Goal: Task Accomplishment & Management: Complete application form

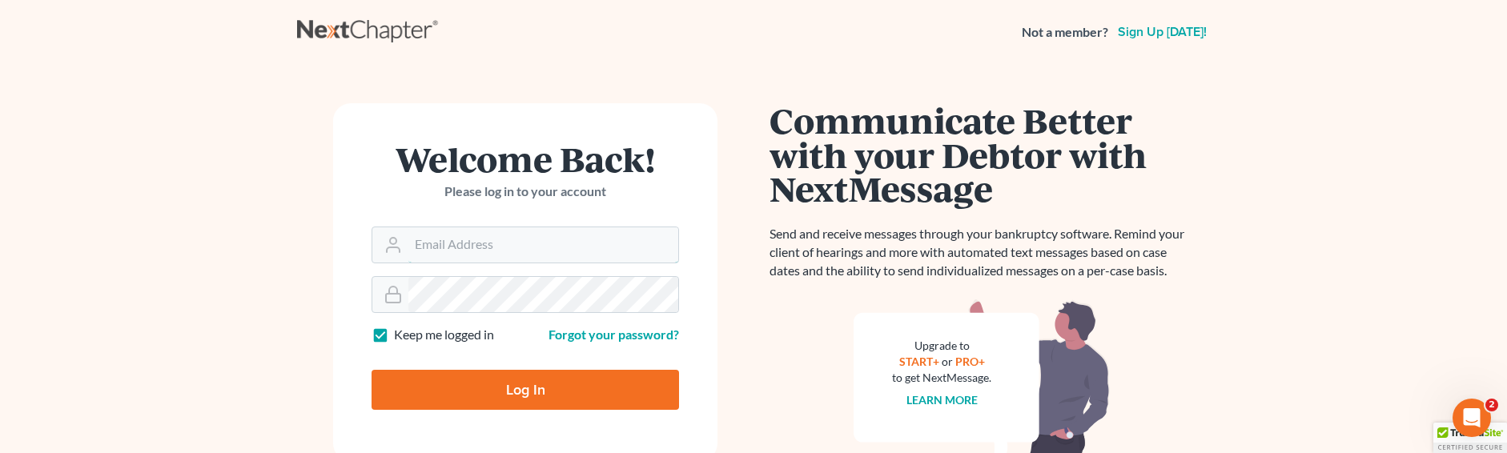
type input "sevan@gorginianlaw.com"
click at [550, 392] on input "Log In" at bounding box center [525, 390] width 307 height 40
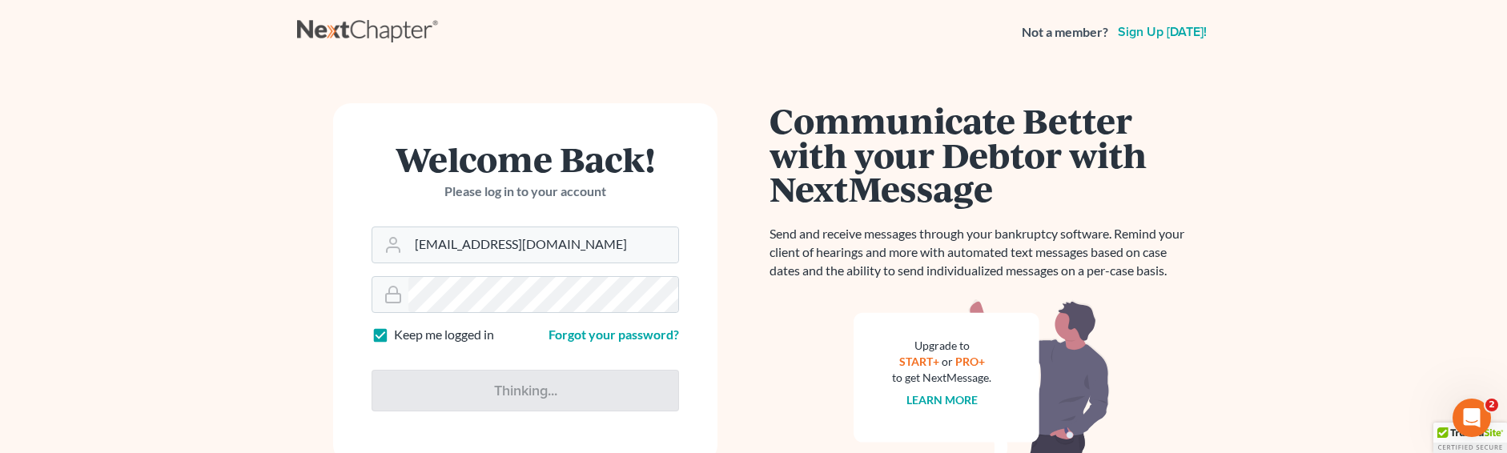
type input "Thinking..."
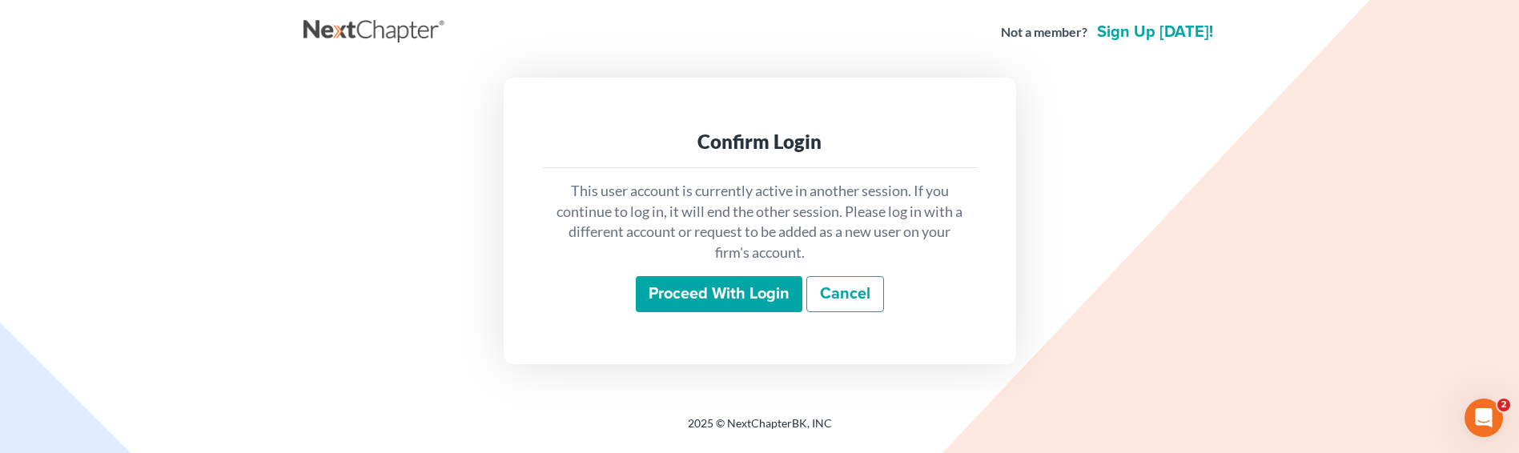
click at [705, 309] on input "Proceed with login" at bounding box center [719, 294] width 167 height 37
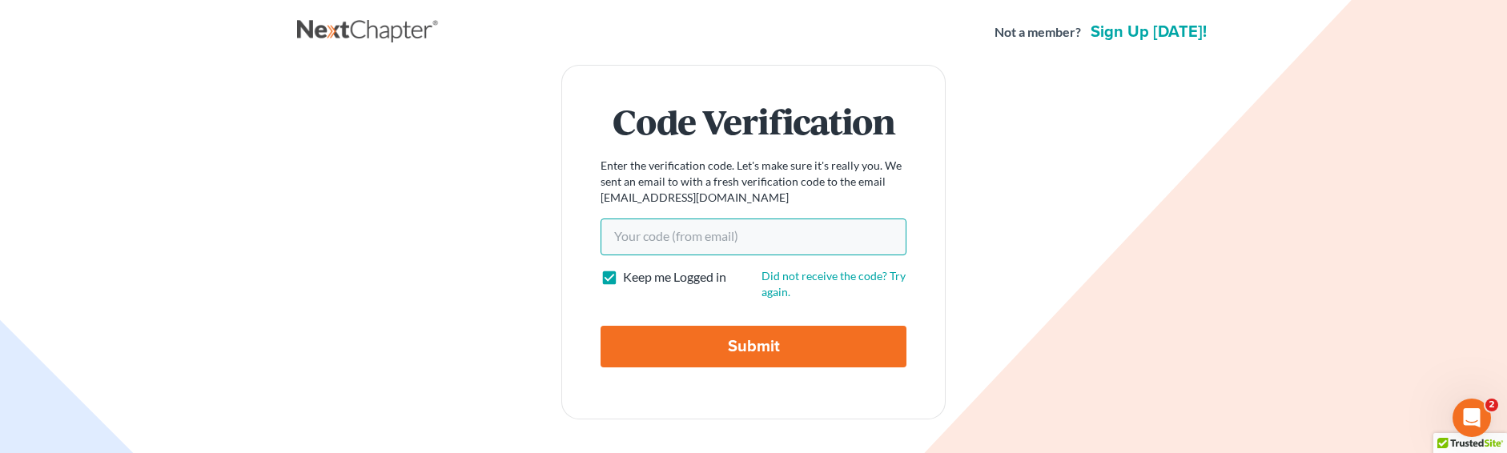
click at [639, 240] on input "Your code(from email)" at bounding box center [754, 237] width 306 height 37
paste input "b34b3b"
type input "b34b3b"
click at [693, 345] on input "Submit" at bounding box center [754, 347] width 306 height 42
type input "Thinking..."
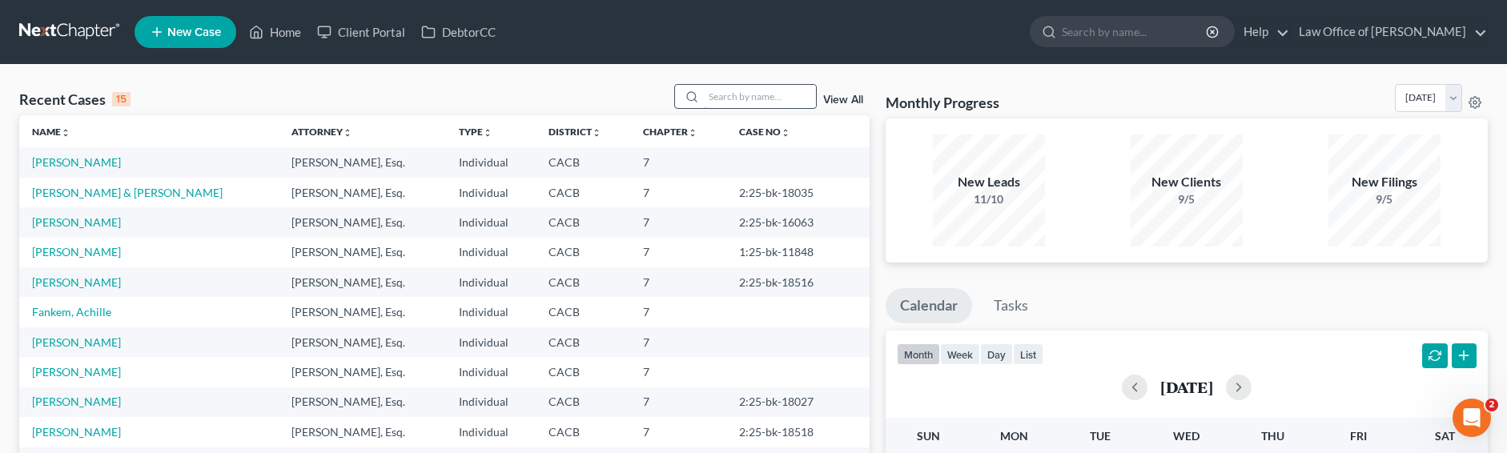
click at [748, 93] on input "search" at bounding box center [760, 96] width 112 height 23
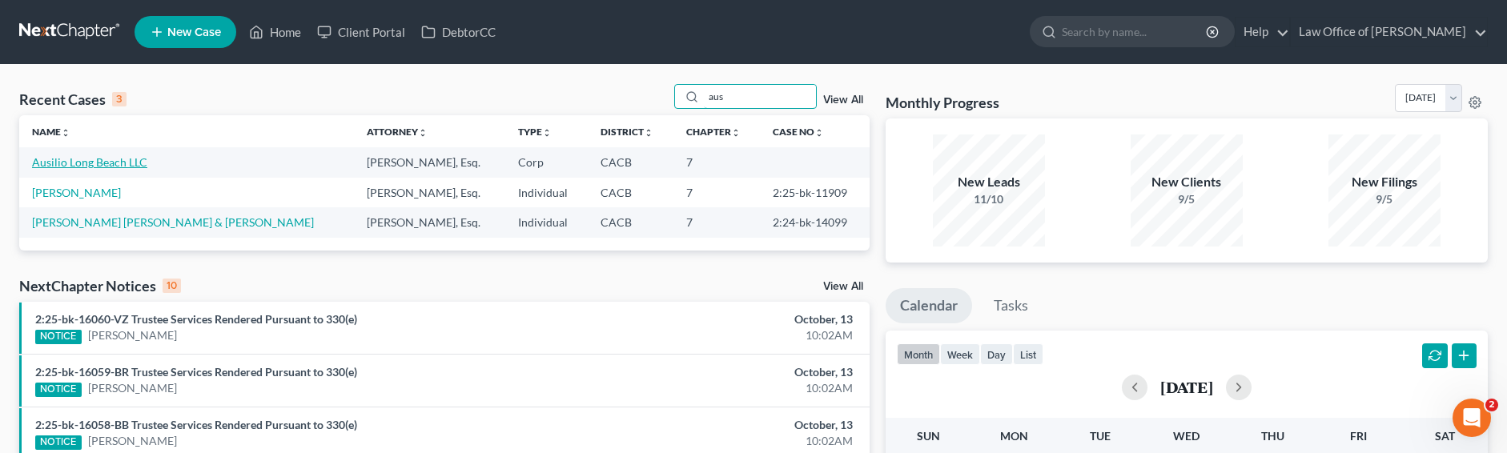
type input "aus"
click at [90, 157] on link "Ausilio Long Beach LLC" at bounding box center [89, 162] width 115 height 14
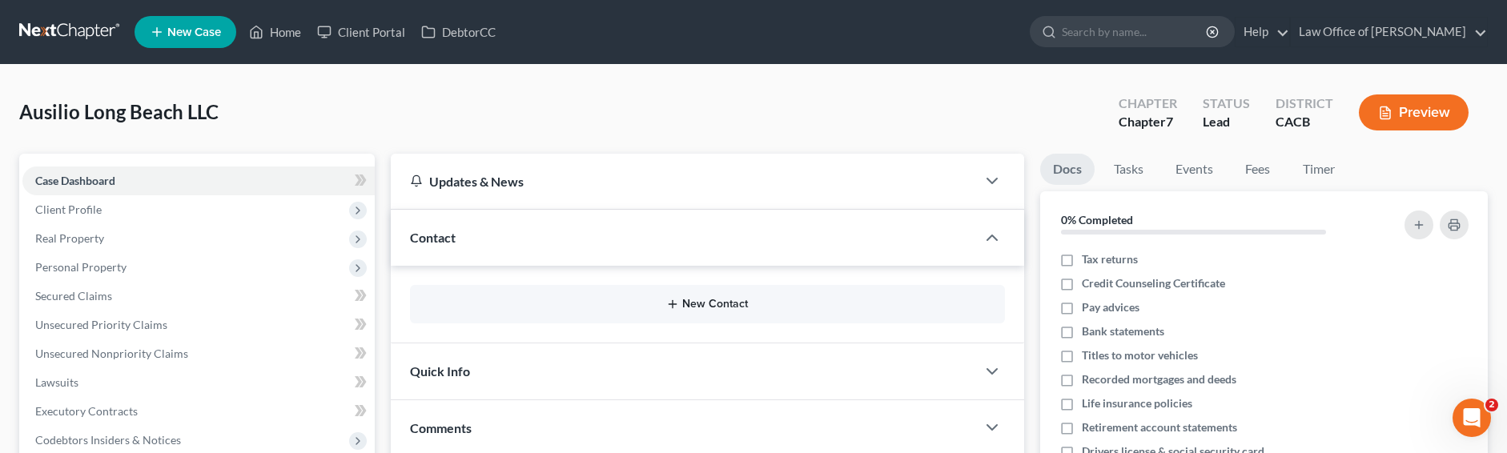
click at [700, 299] on div "New Contact" at bounding box center [707, 304] width 595 height 38
click at [702, 302] on button "New Contact" at bounding box center [707, 304] width 569 height 13
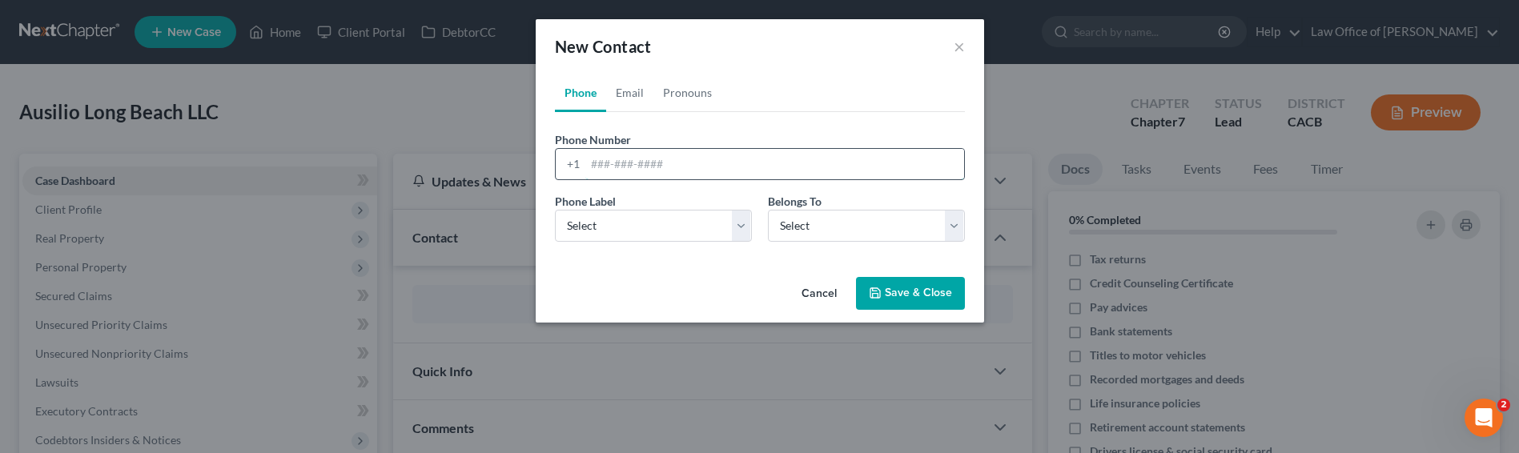
click at [609, 169] on input "tel" at bounding box center [774, 164] width 379 height 30
paste input "jerry@cluckandblaze.com"
type input "jerry@cluckandblaze.com"
click at [634, 97] on link "Email" at bounding box center [629, 93] width 47 height 38
drag, startPoint x: 658, startPoint y: 172, endPoint x: 657, endPoint y: 163, distance: 9.7
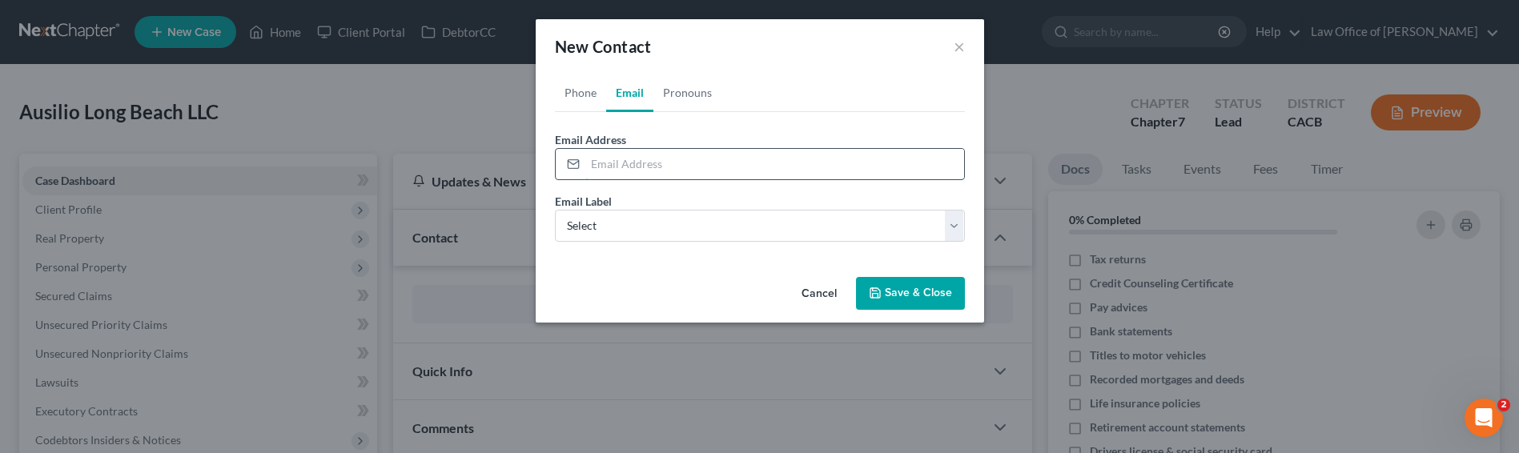
click at [657, 169] on input "email" at bounding box center [774, 164] width 379 height 30
paste input "jerry@cluckandblaze.com"
type input "jerry@cluckandblaze.com"
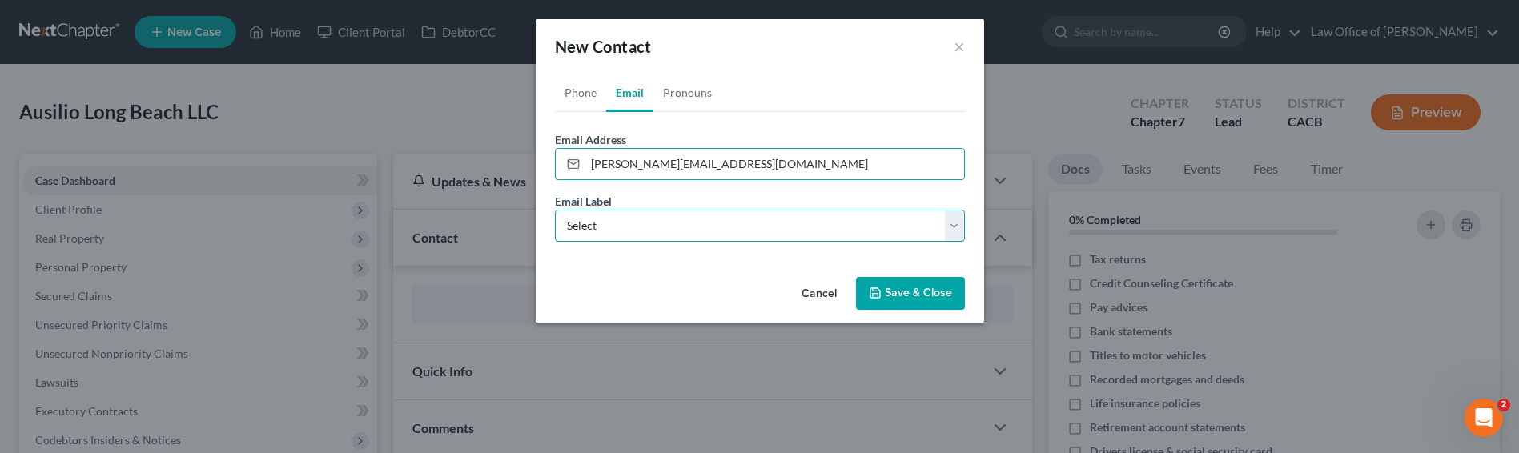
click at [613, 227] on select "Select Home Work Other" at bounding box center [760, 226] width 410 height 32
select select "0"
click at [555, 210] on select "Select Home Work Other" at bounding box center [760, 226] width 410 height 32
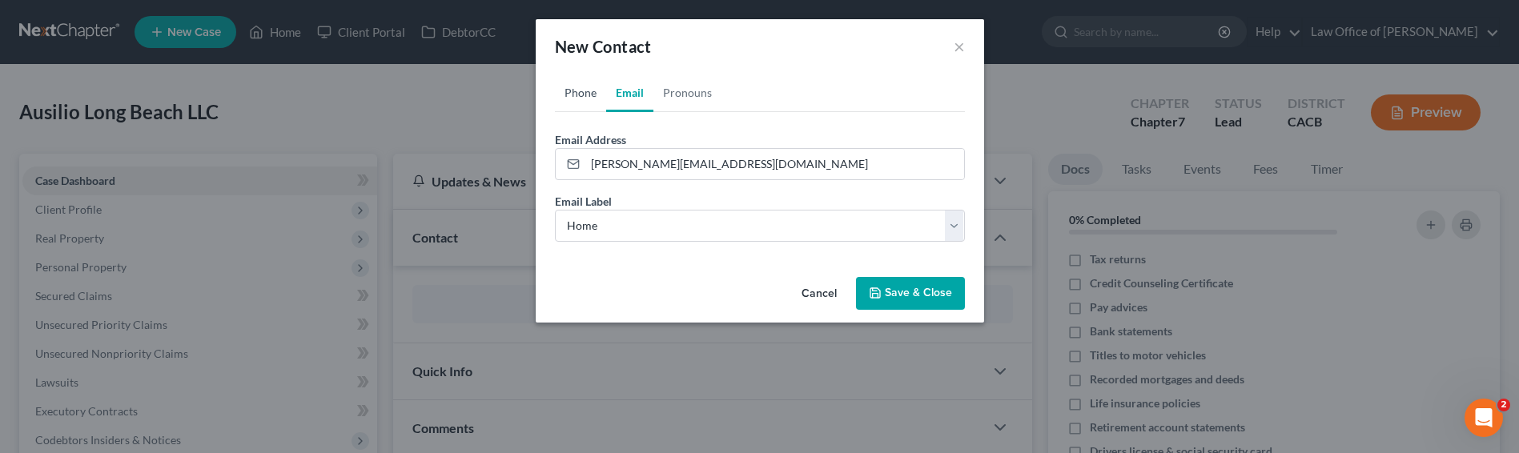
click at [585, 98] on link "Phone" at bounding box center [580, 93] width 51 height 38
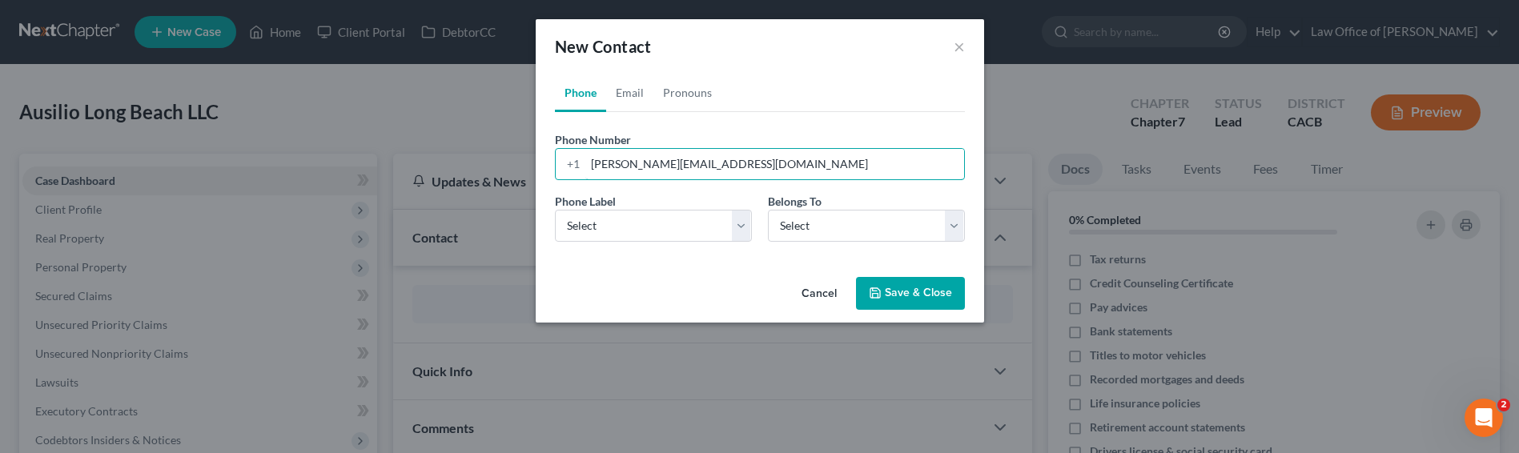
drag, startPoint x: 753, startPoint y: 163, endPoint x: 546, endPoint y: 164, distance: 206.6
click at [547, 164] on div "Phone Number * +1 jerry@cluckandblaze.com" at bounding box center [760, 155] width 426 height 49
drag, startPoint x: 733, startPoint y: 161, endPoint x: 567, endPoint y: 154, distance: 166.7
click at [567, 154] on div "+1 jerry@cluckandblaze.com" at bounding box center [760, 164] width 410 height 32
paste input "(818) 415-4369"
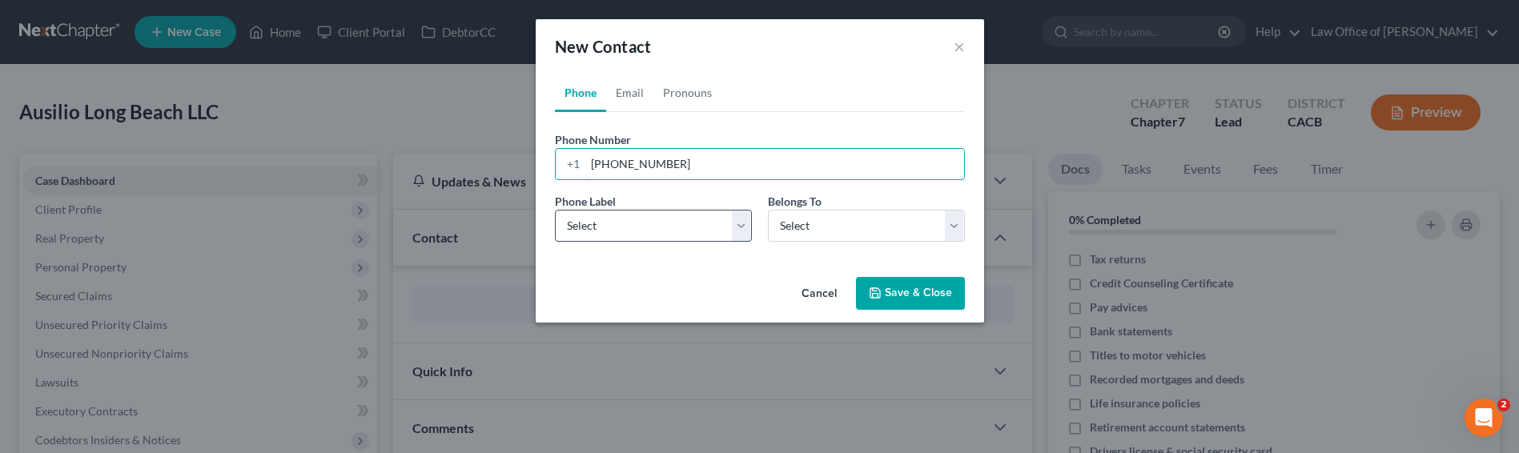
type input "(818) 415-4369"
click at [620, 223] on select "Select Mobile Home Work Other" at bounding box center [653, 226] width 197 height 32
select select "3"
click at [555, 210] on select "Select Mobile Home Work Other" at bounding box center [653, 226] width 197 height 32
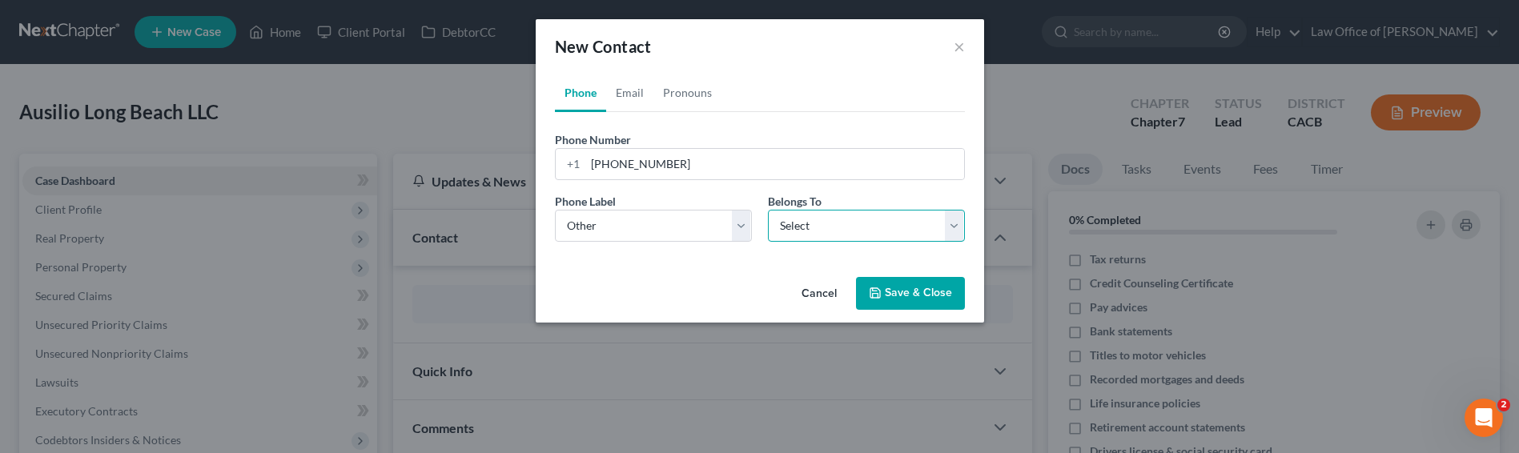
click at [843, 222] on select "Select Client Other" at bounding box center [866, 226] width 197 height 32
select select "1"
click at [768, 210] on select "Select Client Other" at bounding box center [866, 226] width 197 height 32
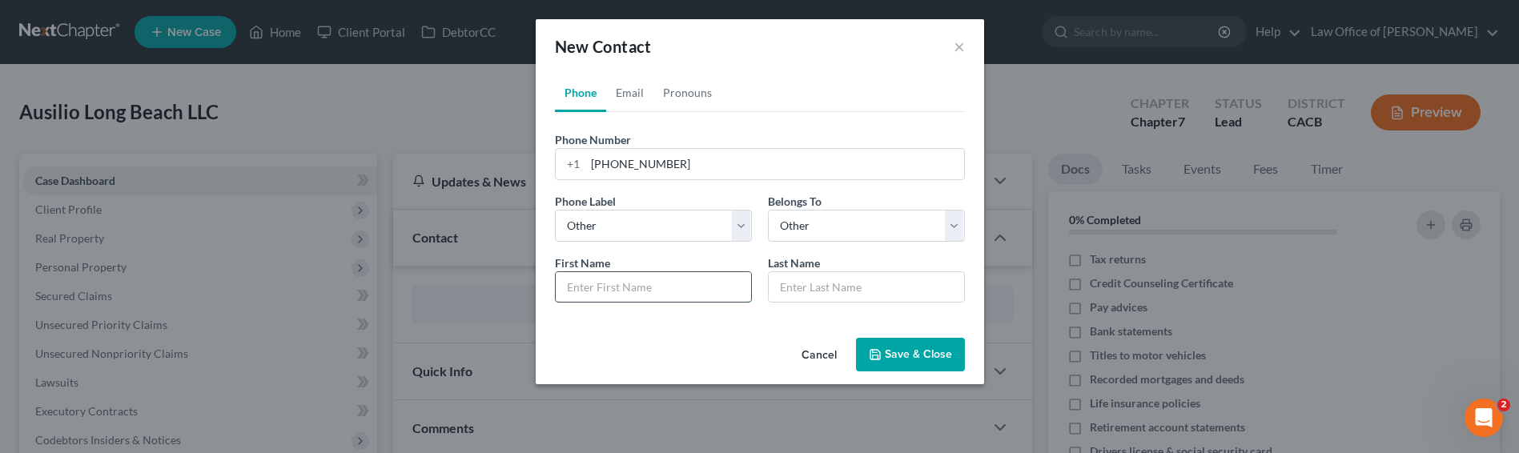
click at [632, 283] on input "text" at bounding box center [653, 287] width 195 height 30
type input "Jerry"
type input "Tutunjian"
click at [913, 355] on button "Save & Close" at bounding box center [910, 355] width 109 height 34
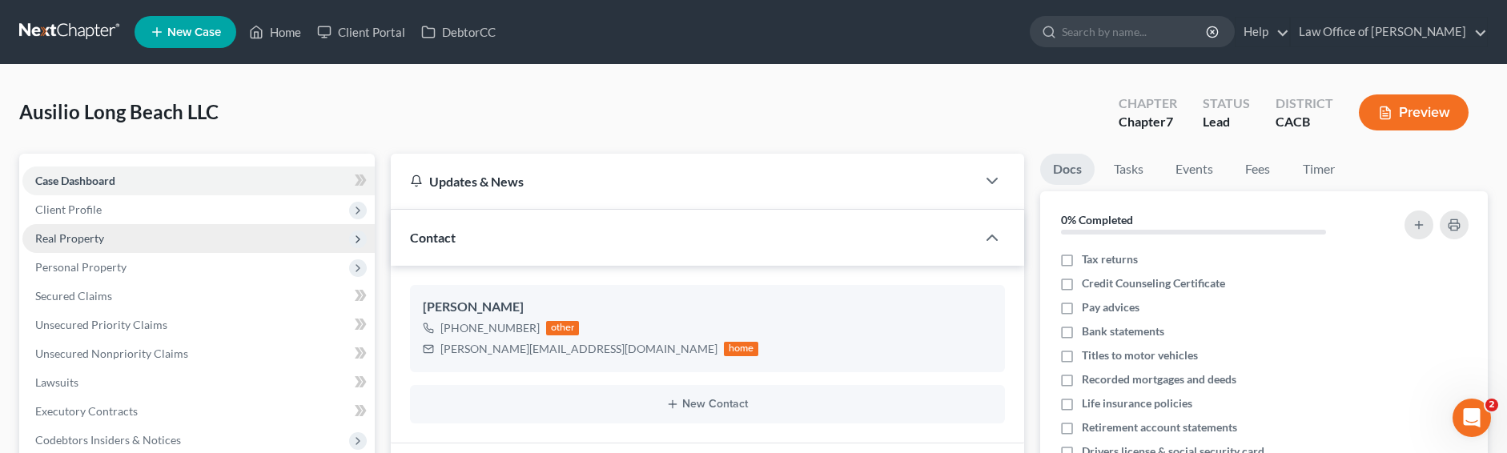
click at [75, 236] on span "Real Property" at bounding box center [69, 238] width 69 height 14
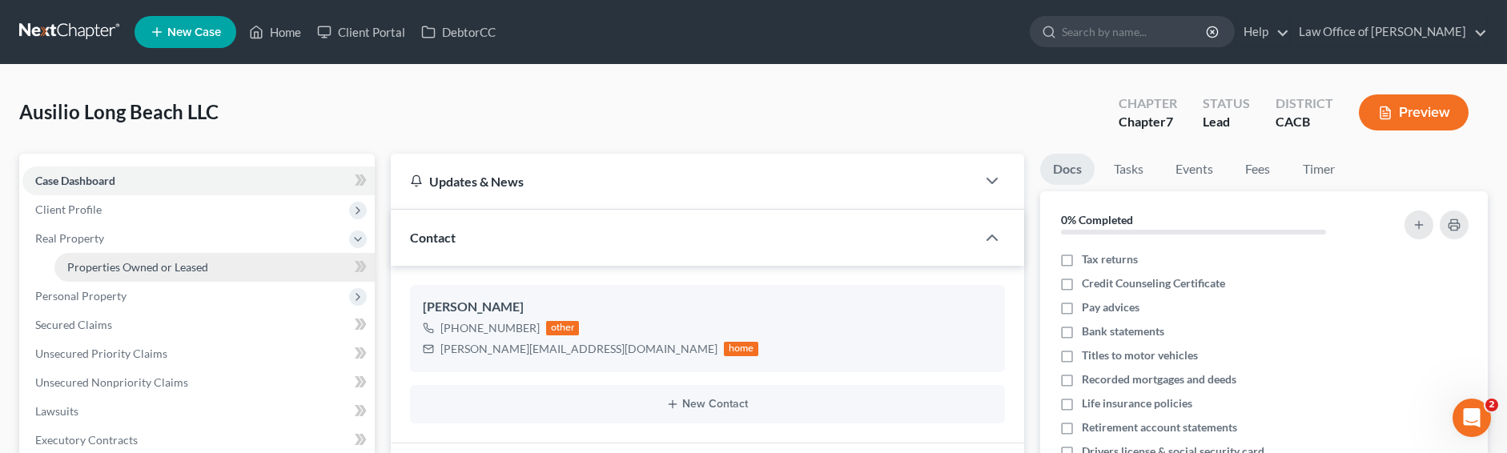
click at [118, 271] on span "Properties Owned or Leased" at bounding box center [137, 267] width 141 height 14
